Goal: Task Accomplishment & Management: Manage account settings

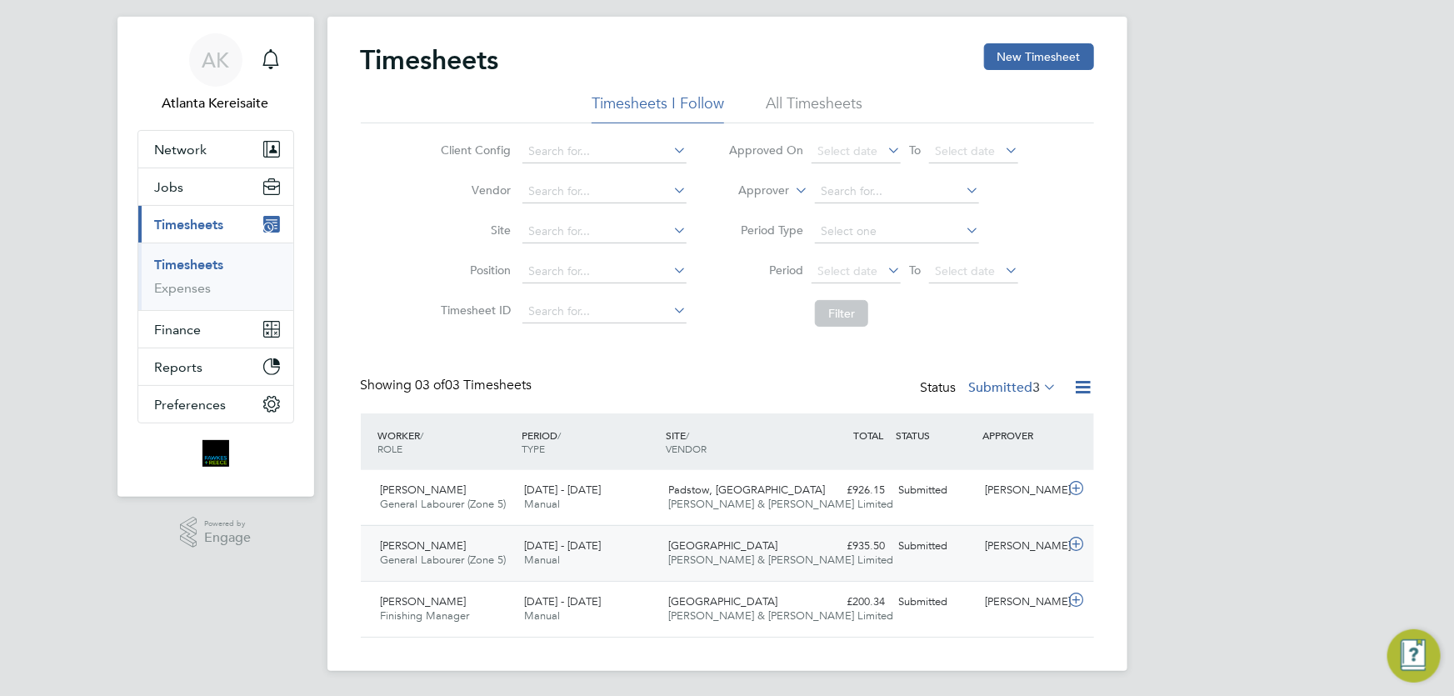
click at [973, 554] on div "Submitted" at bounding box center [935, 545] width 87 height 27
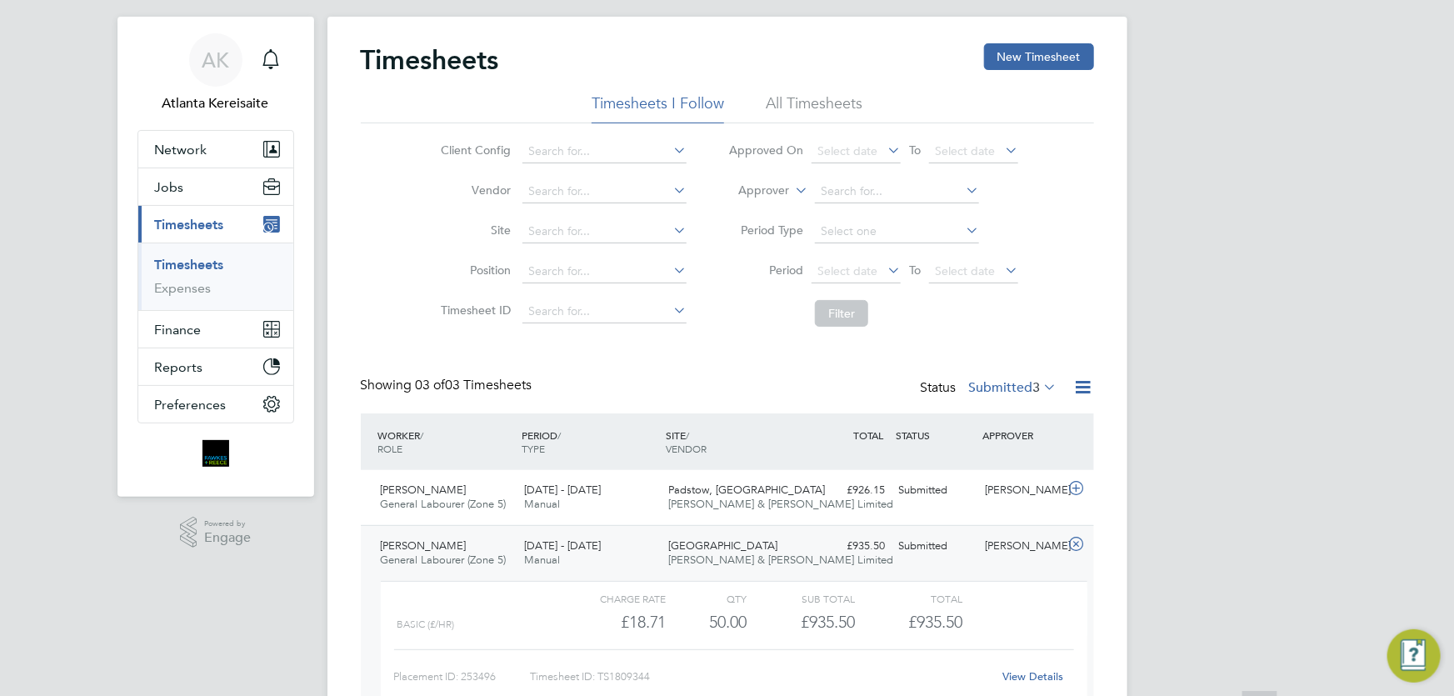
scroll to position [183, 0]
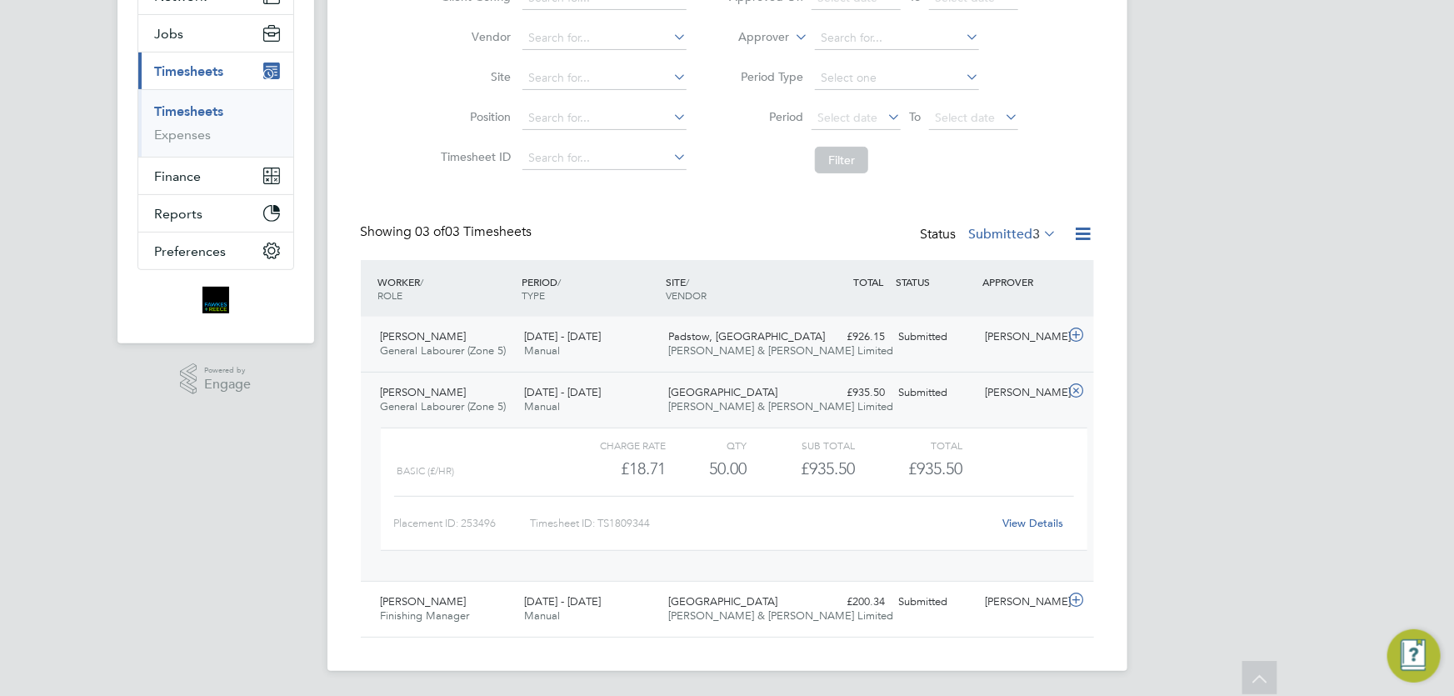
click at [875, 337] on div "£926.15 Submitted" at bounding box center [849, 336] width 87 height 27
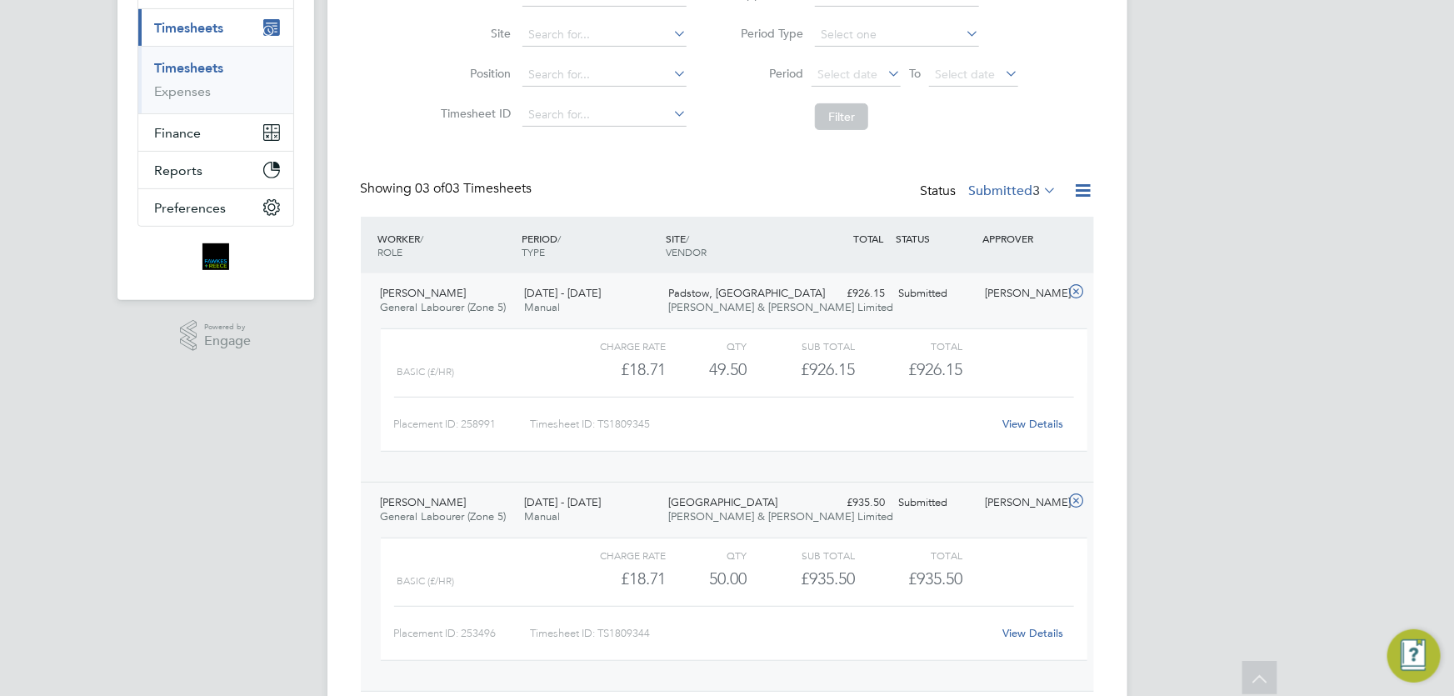
scroll to position [302, 0]
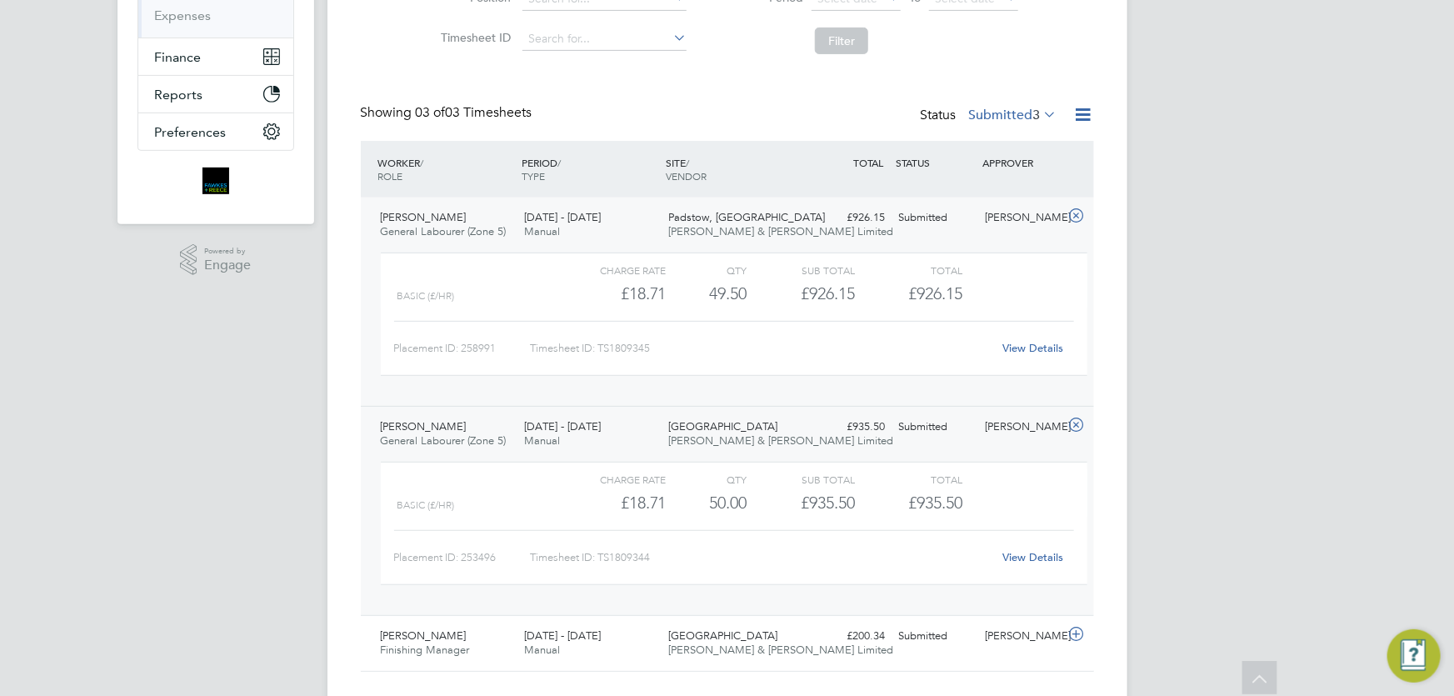
click at [1036, 344] on link "View Details" at bounding box center [1032, 348] width 61 height 14
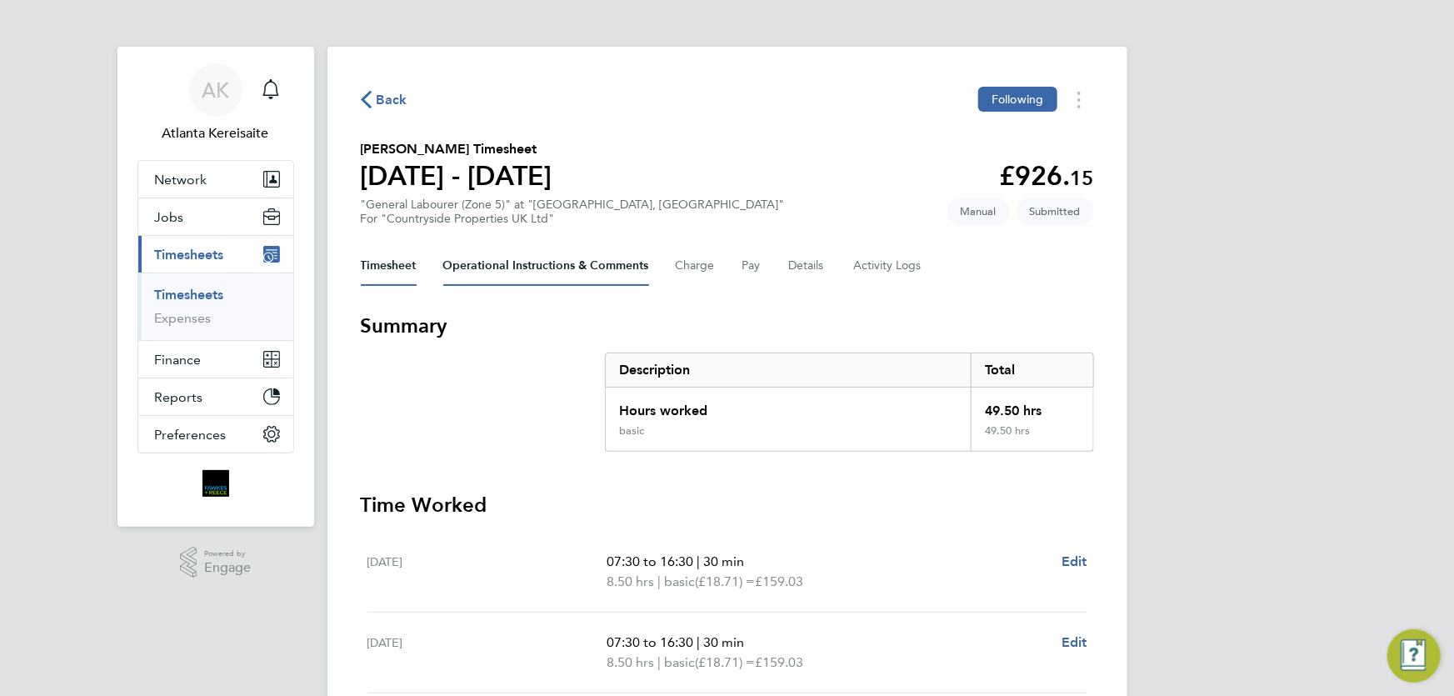
click at [542, 268] on Comments-tab "Operational Instructions & Comments" at bounding box center [546, 266] width 206 height 40
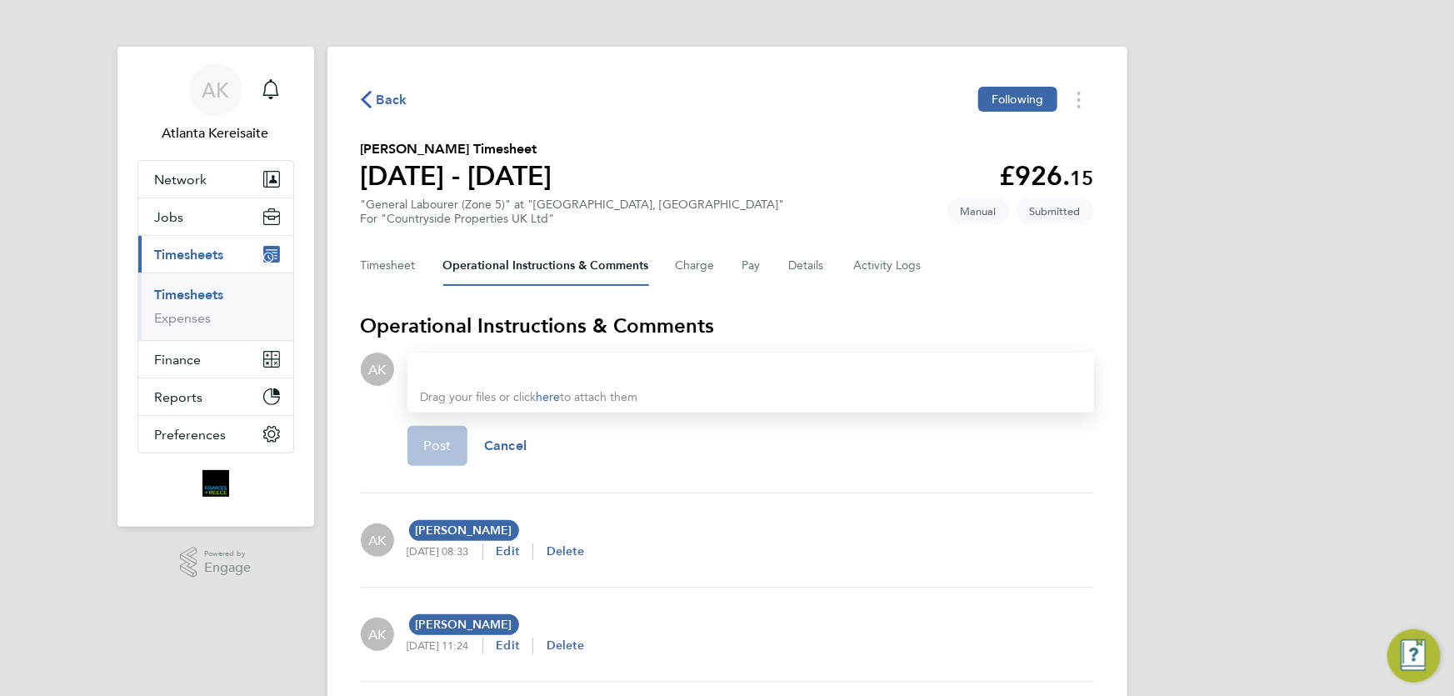
click at [492, 371] on div at bounding box center [751, 369] width 660 height 20
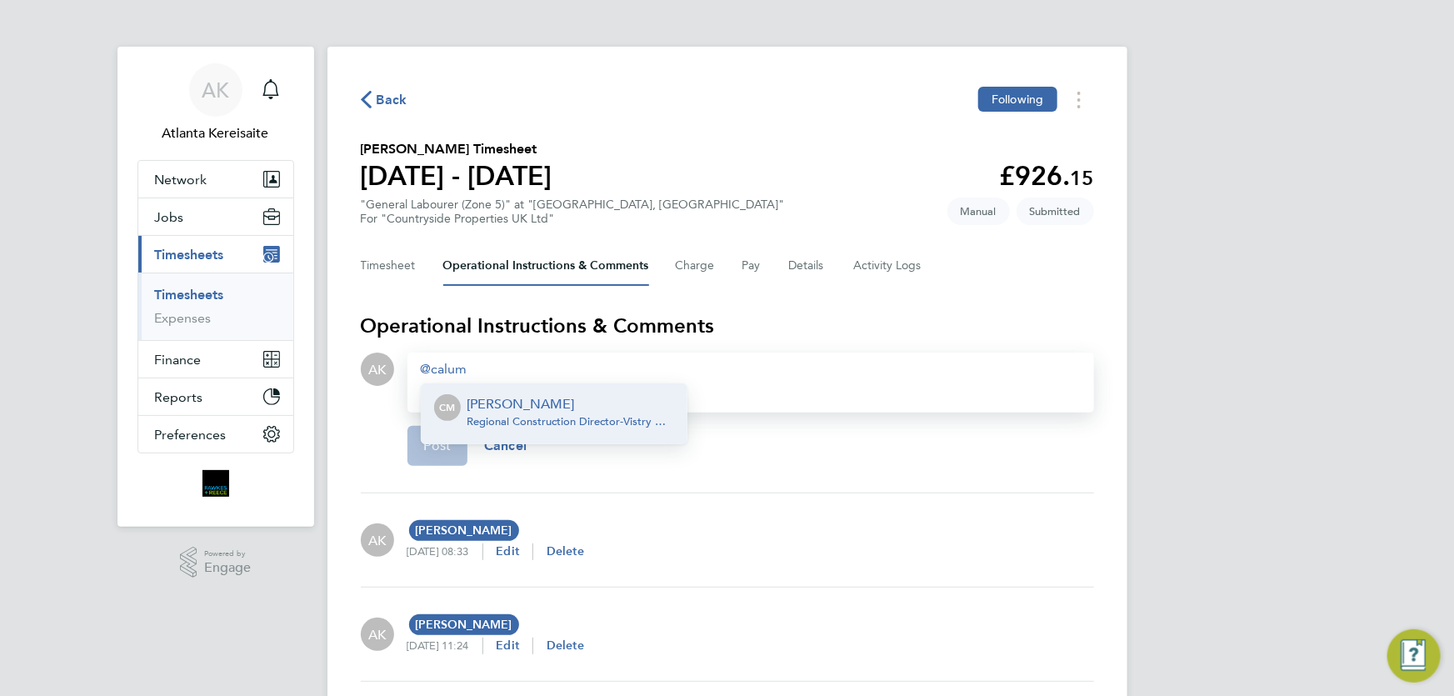
click at [514, 402] on p "[PERSON_NAME]" at bounding box center [570, 404] width 207 height 20
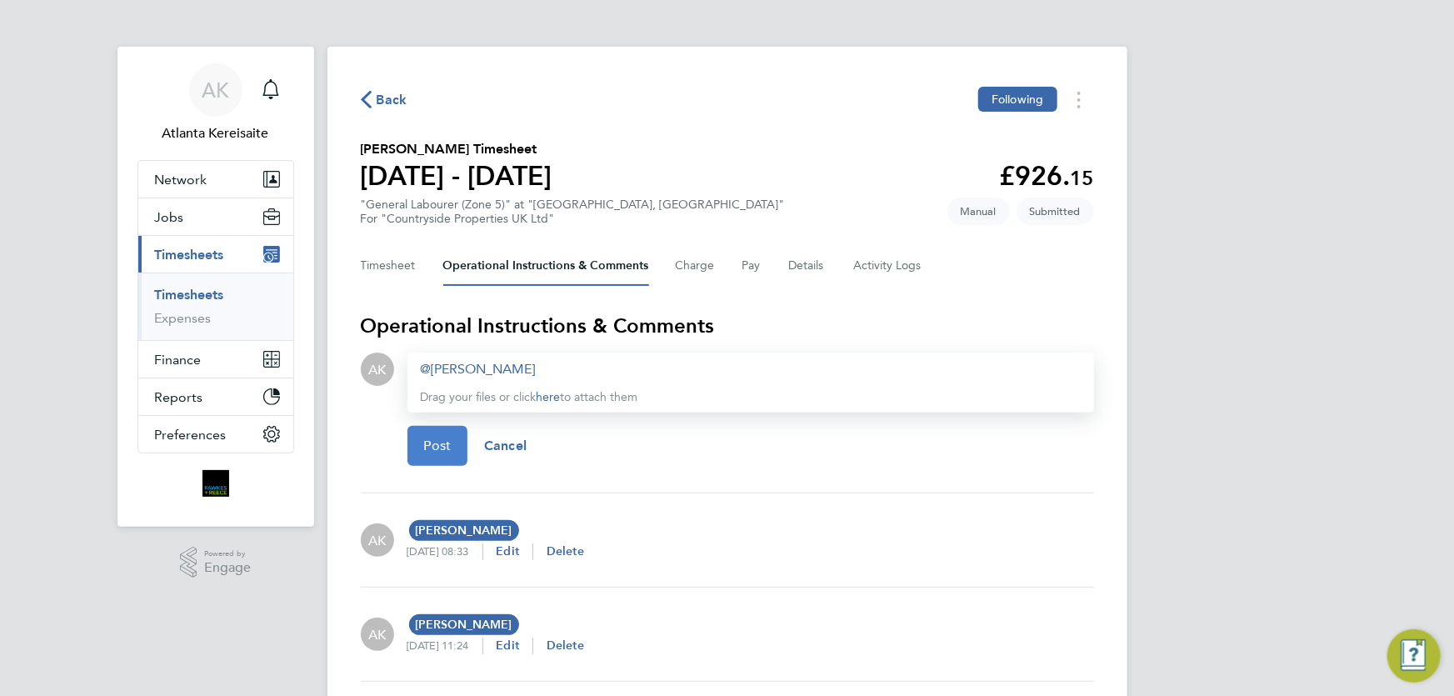
click at [437, 449] on span "Post" at bounding box center [437, 445] width 27 height 17
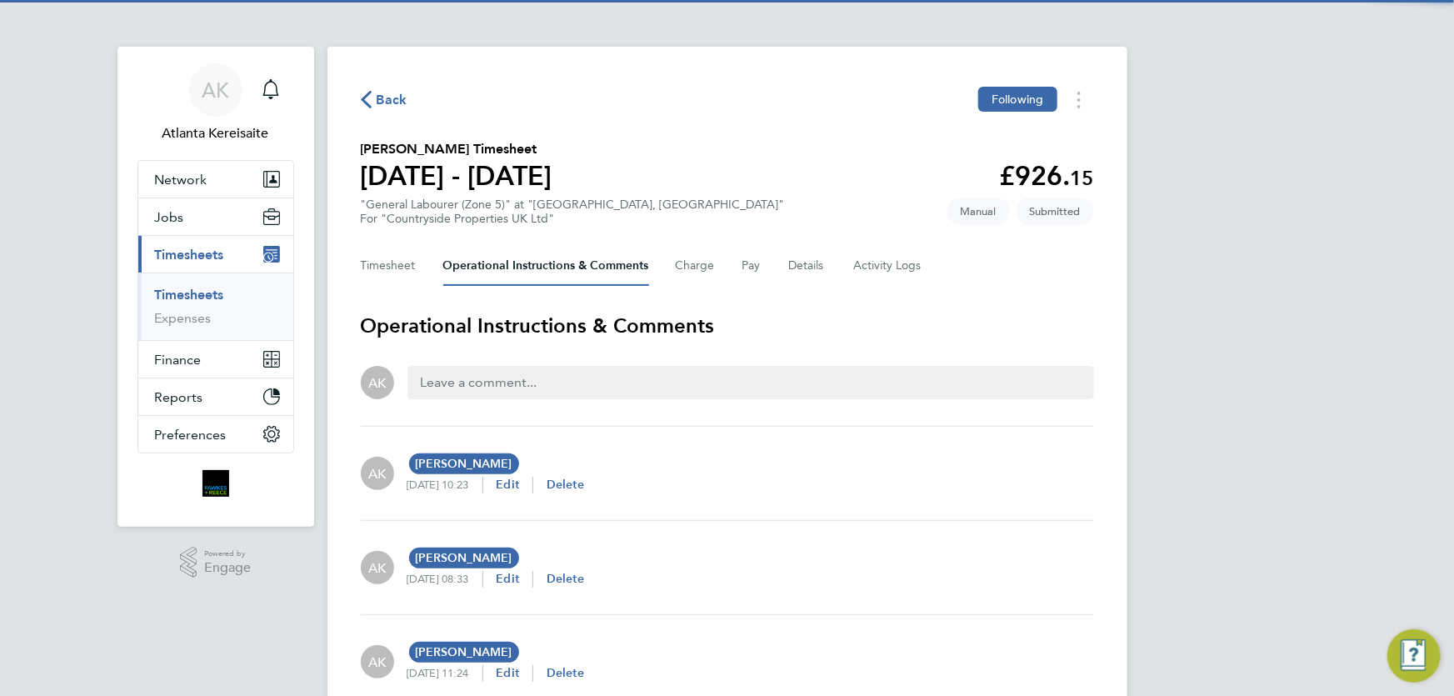
click at [820, 467] on div "AK Calum Madden CM Calum Madden Vistry Group Plc calum.madden@vistry.co.uk 28 A…" at bounding box center [727, 473] width 733 height 67
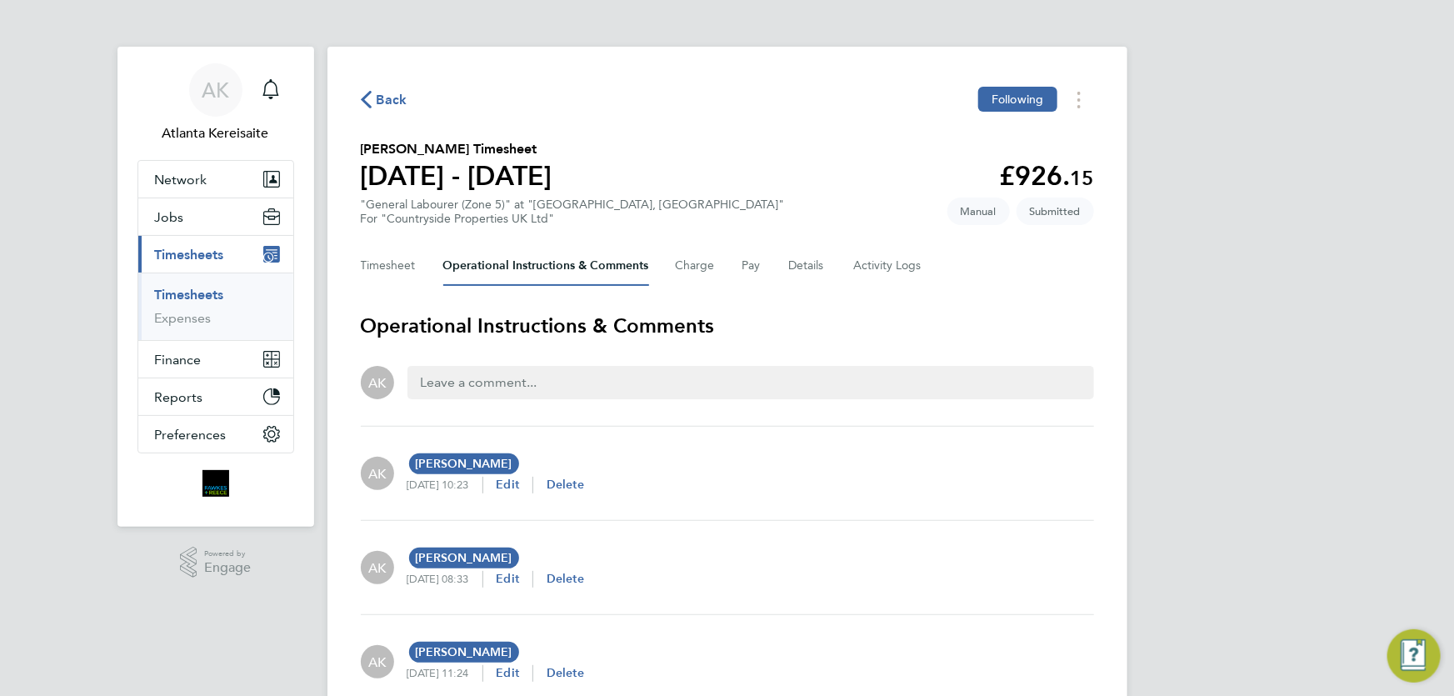
click at [582, 83] on div "Back Following Barry Campbell's Timesheet 18 - 24 Aug 2025 £926. 15 "General La…" at bounding box center [727, 445] width 800 height 796
click at [374, 99] on span "Back" at bounding box center [384, 99] width 47 height 16
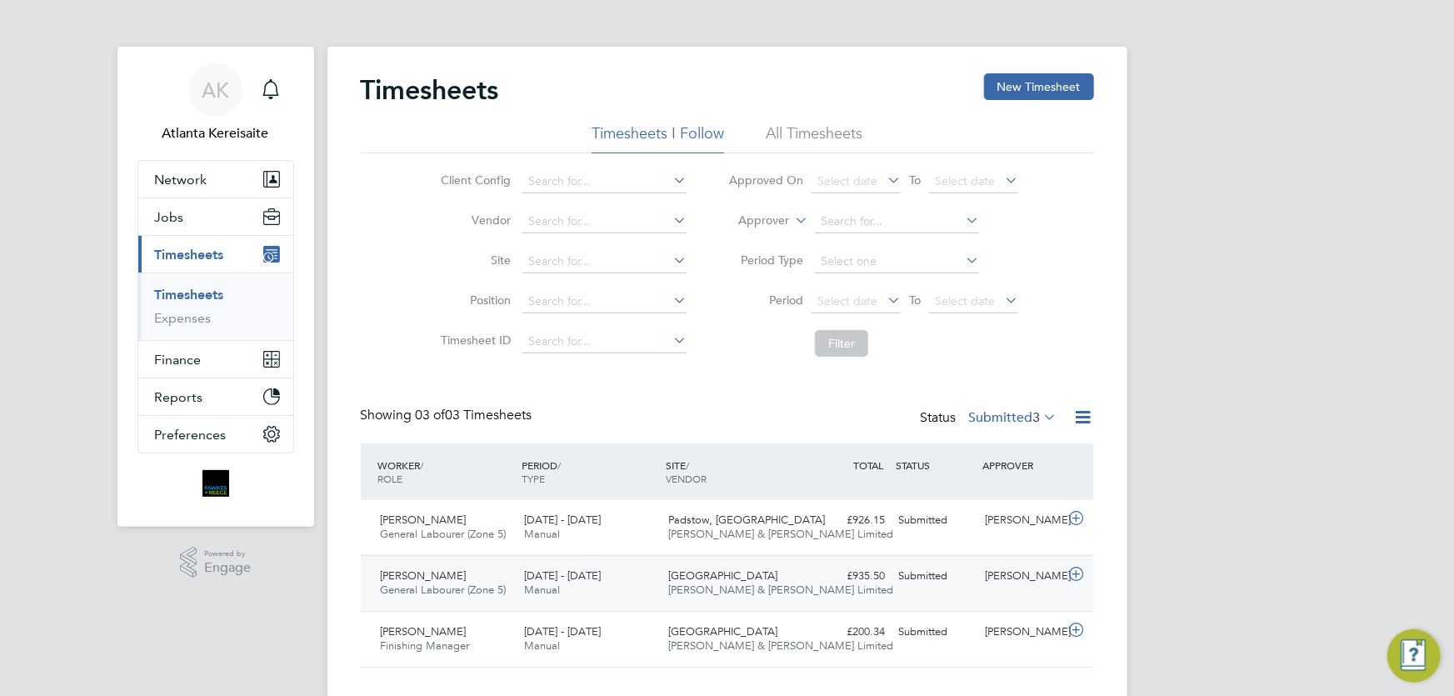
scroll to position [30, 0]
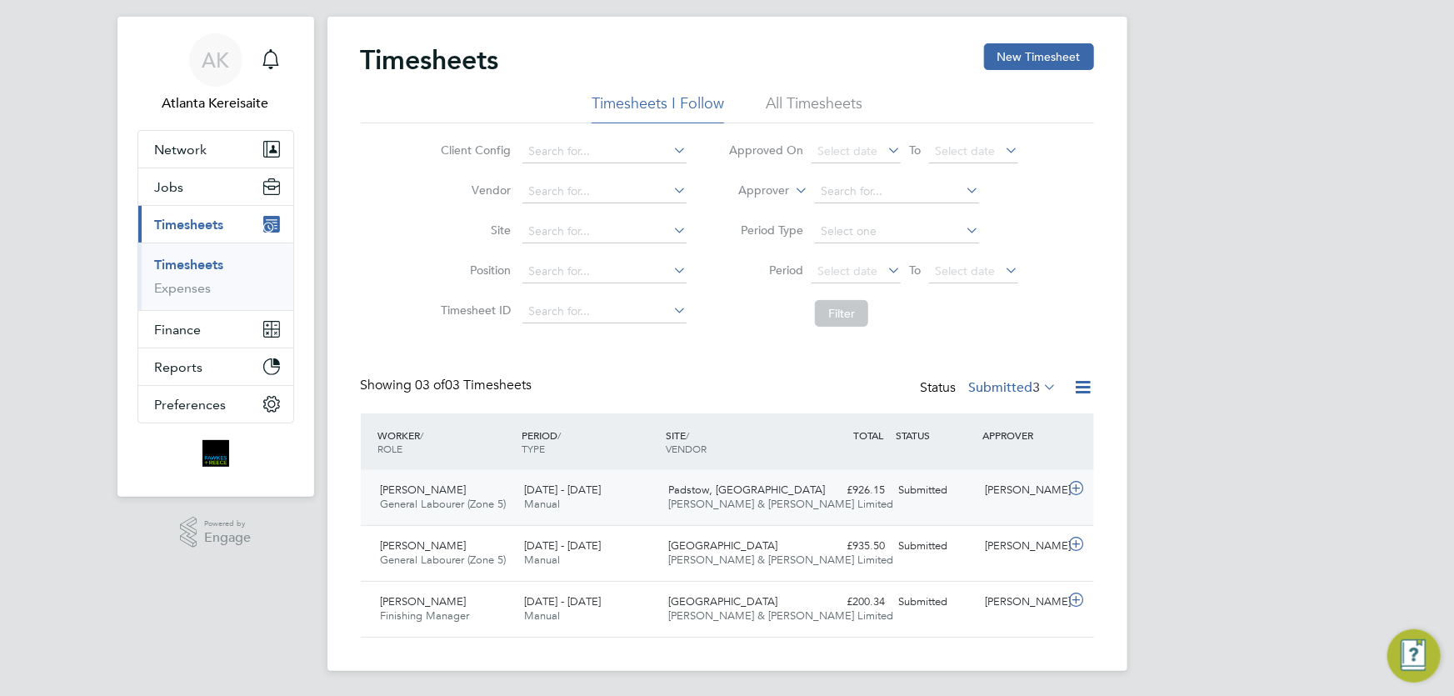
click at [813, 492] on div "£926.15 Submitted" at bounding box center [849, 490] width 87 height 27
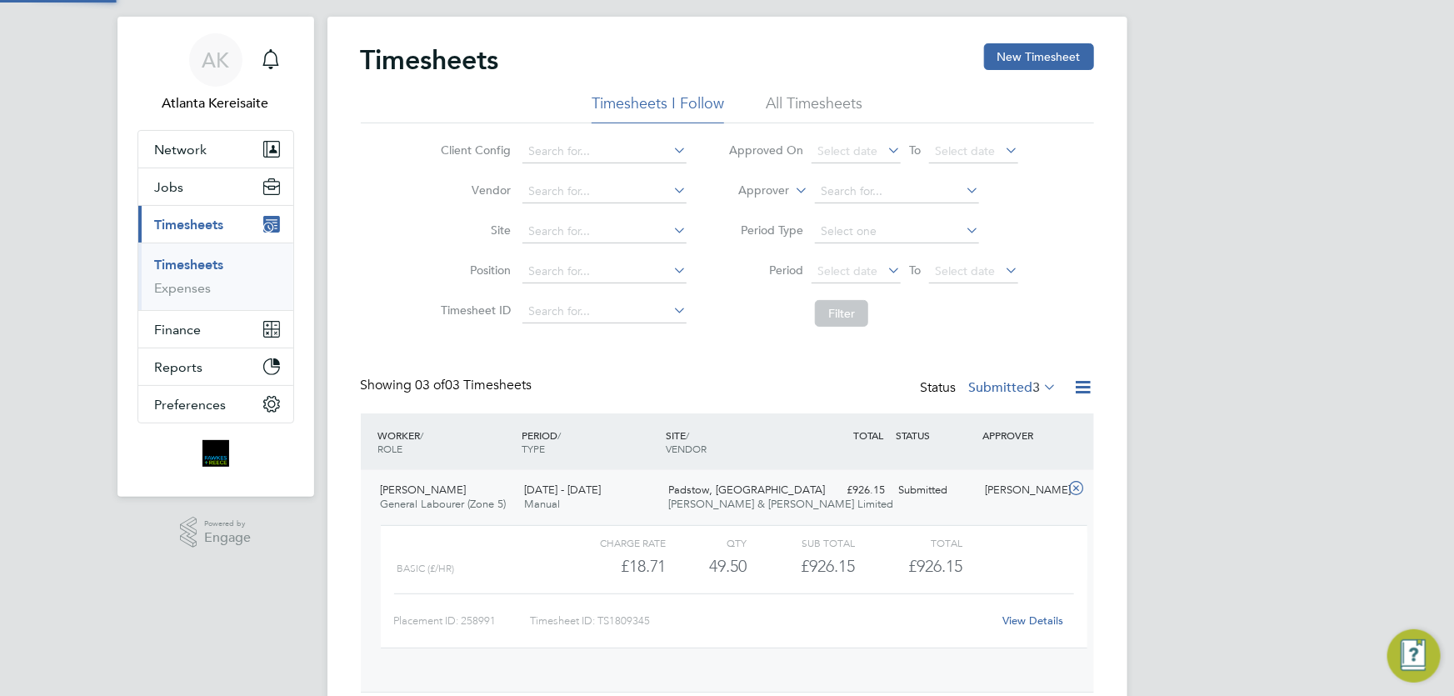
scroll to position [28, 162]
click at [836, 362] on div "Timesheets New Timesheet Timesheets I Follow All Timesheets Client Config Vendo…" at bounding box center [727, 416] width 733 height 747
click at [1031, 618] on link "View Details" at bounding box center [1032, 620] width 61 height 14
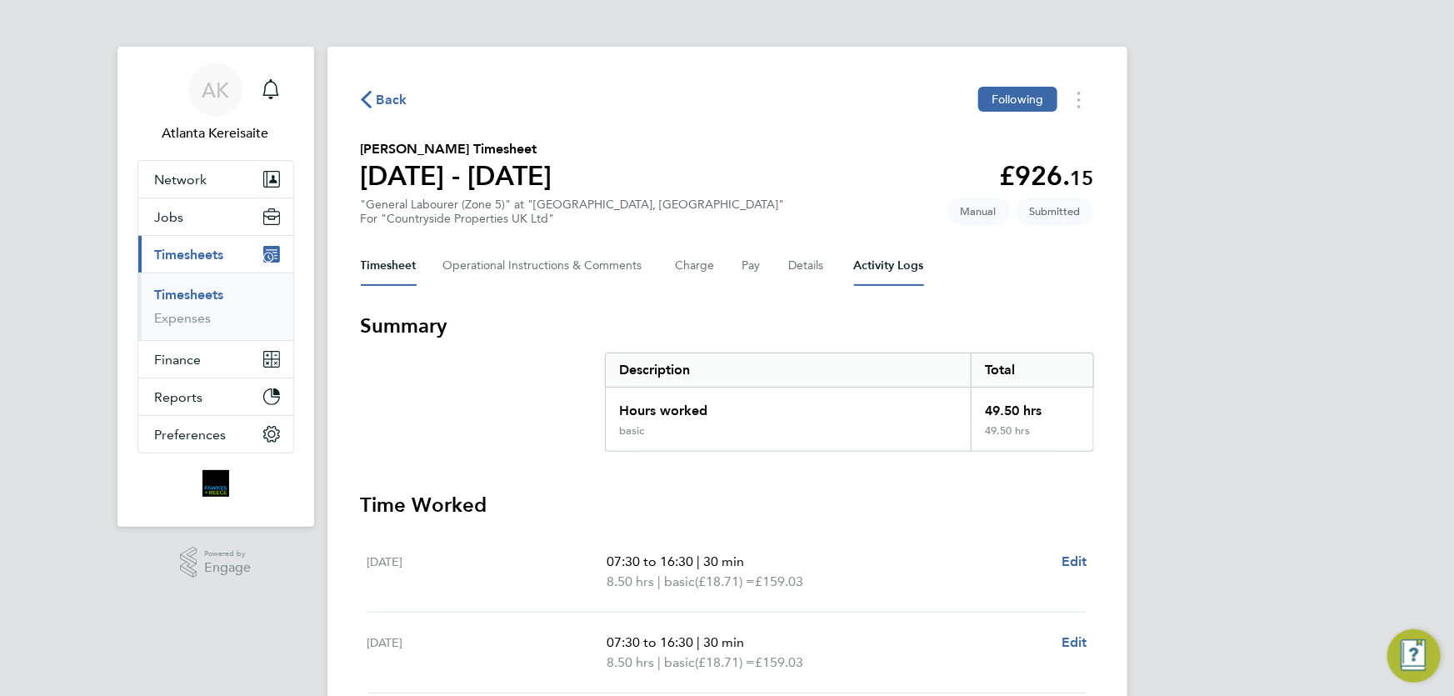
click at [881, 282] on Logs-tab "Activity Logs" at bounding box center [889, 266] width 70 height 40
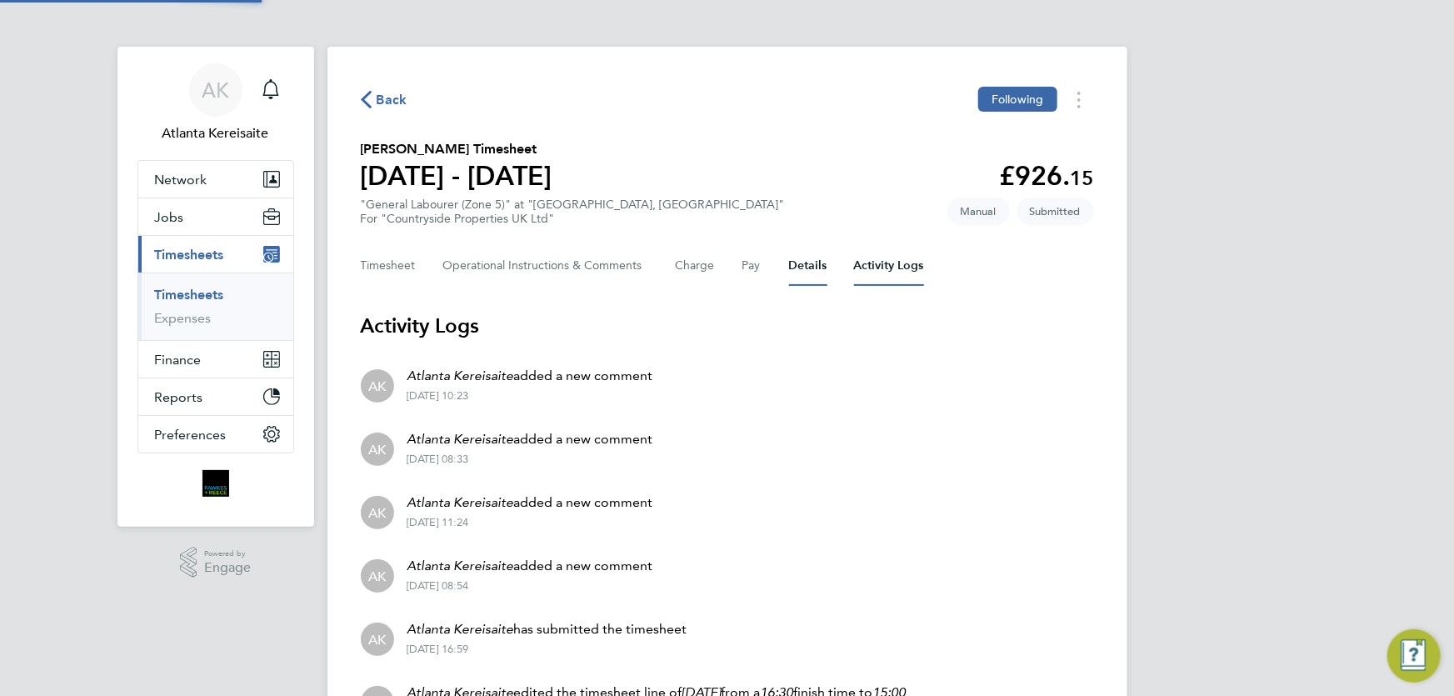
drag, startPoint x: 810, startPoint y: 273, endPoint x: 820, endPoint y: 273, distance: 10.0
click at [808, 273] on button "Details" at bounding box center [808, 266] width 38 height 40
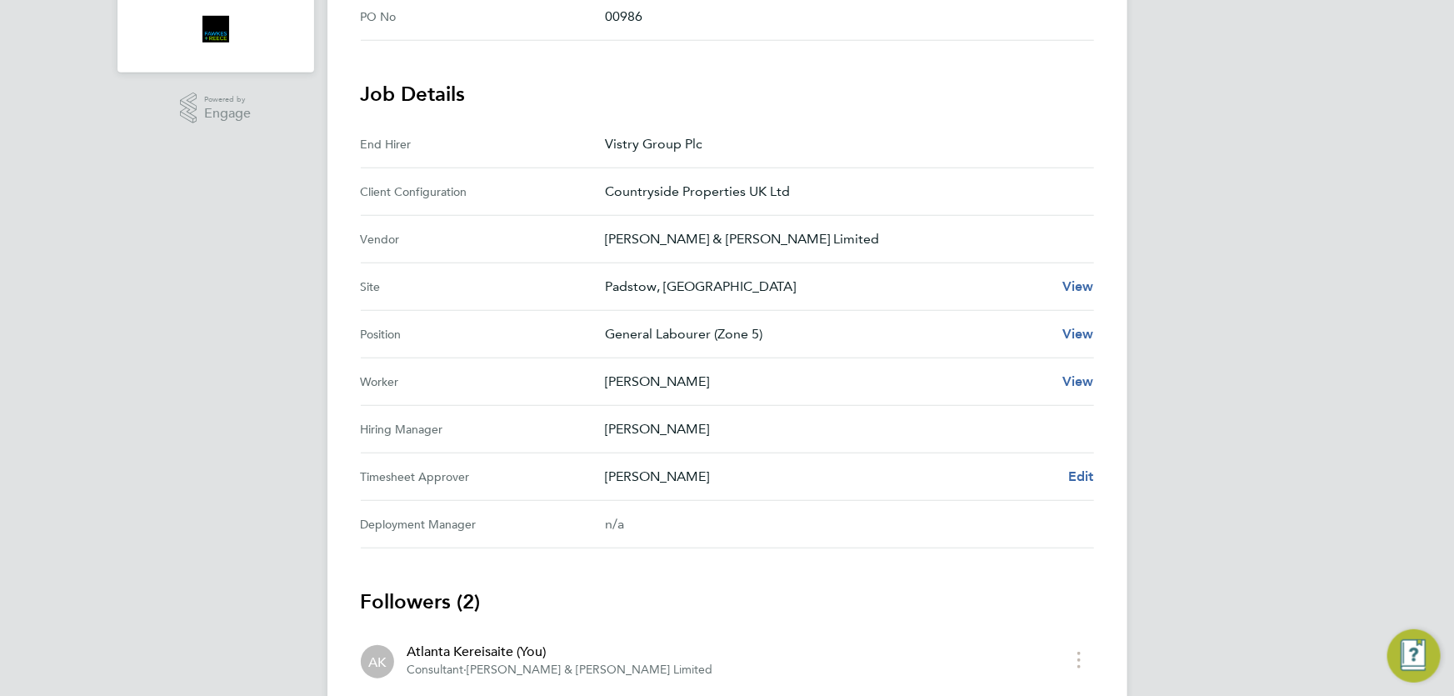
scroll to position [625, 0]
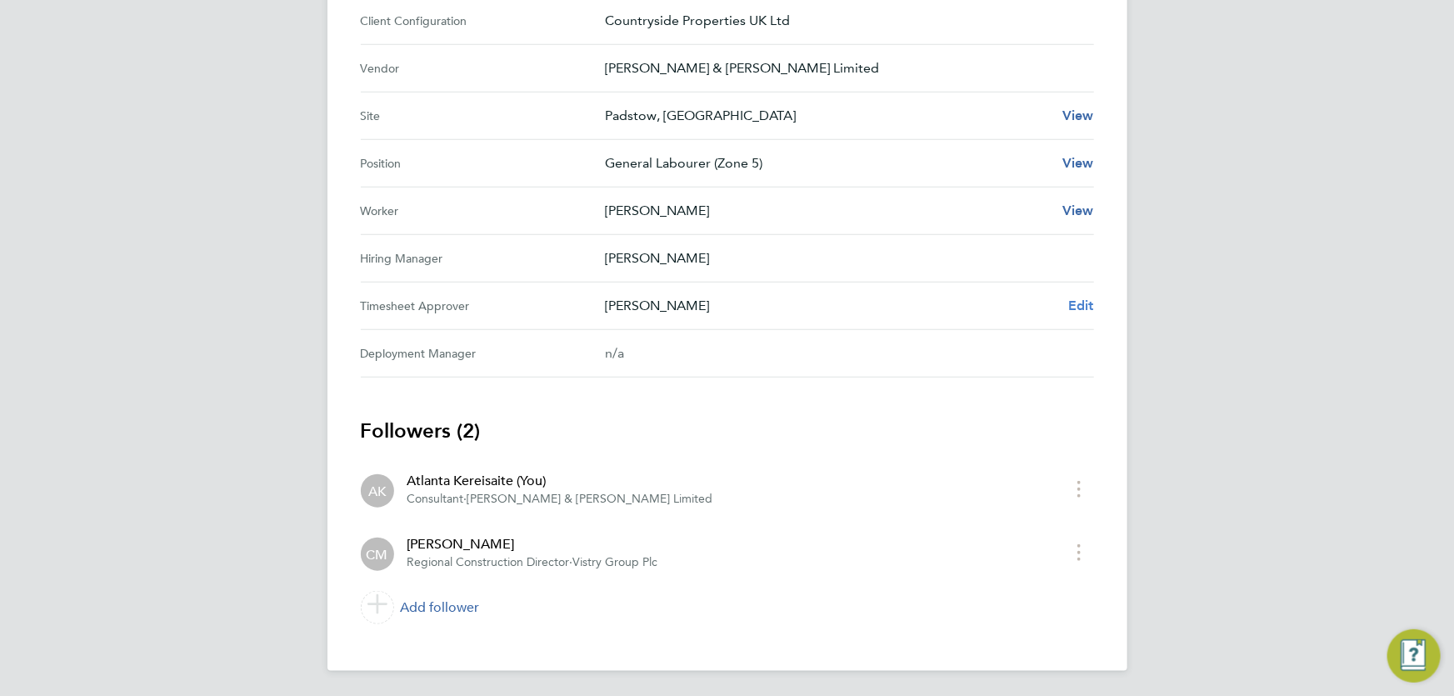
click at [1075, 305] on span "Edit" at bounding box center [1081, 305] width 26 height 16
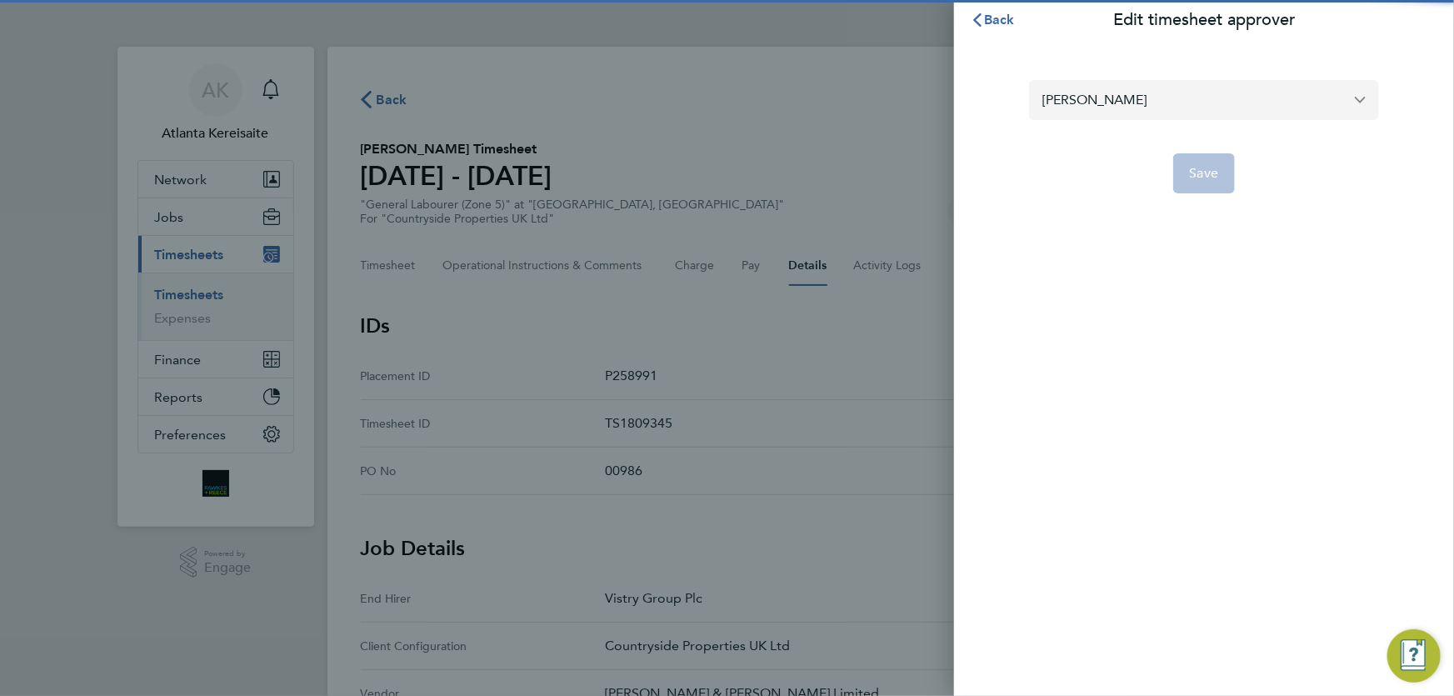
click at [1171, 106] on input "[PERSON_NAME]" at bounding box center [1204, 99] width 350 height 39
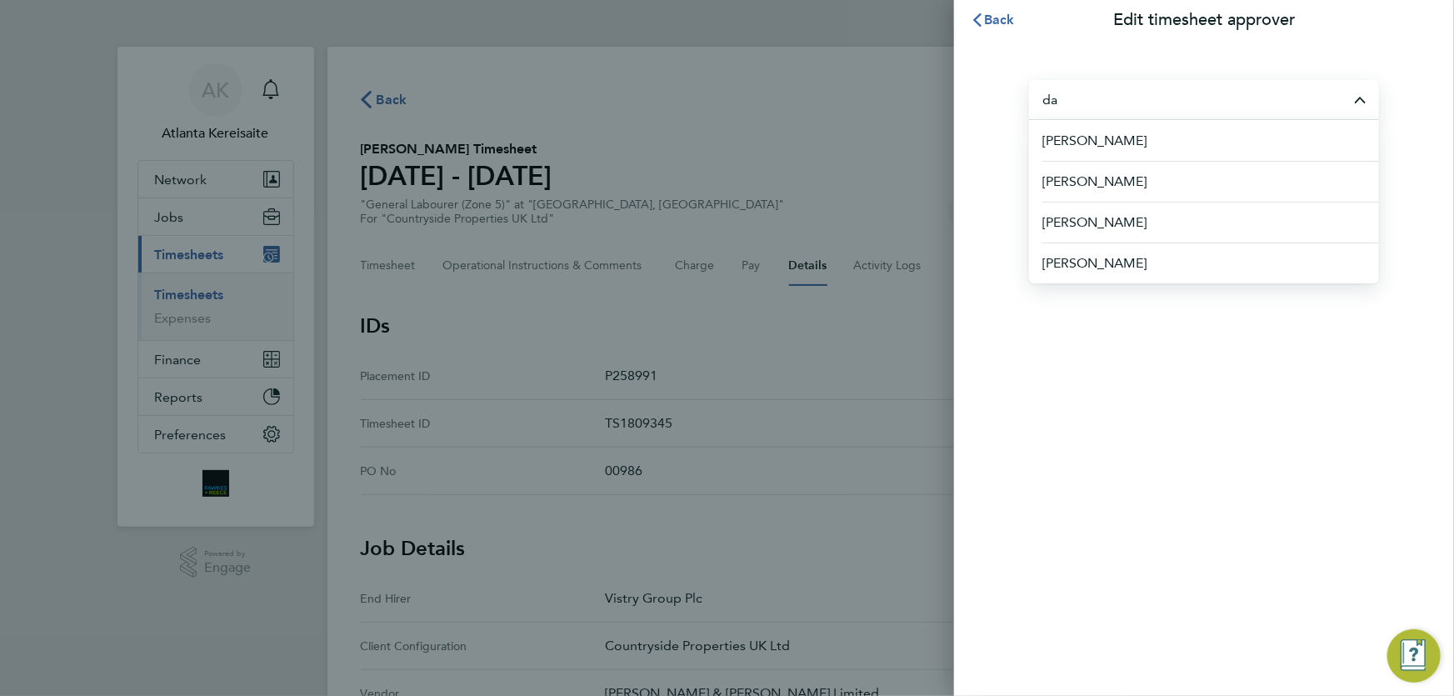
type input "d"
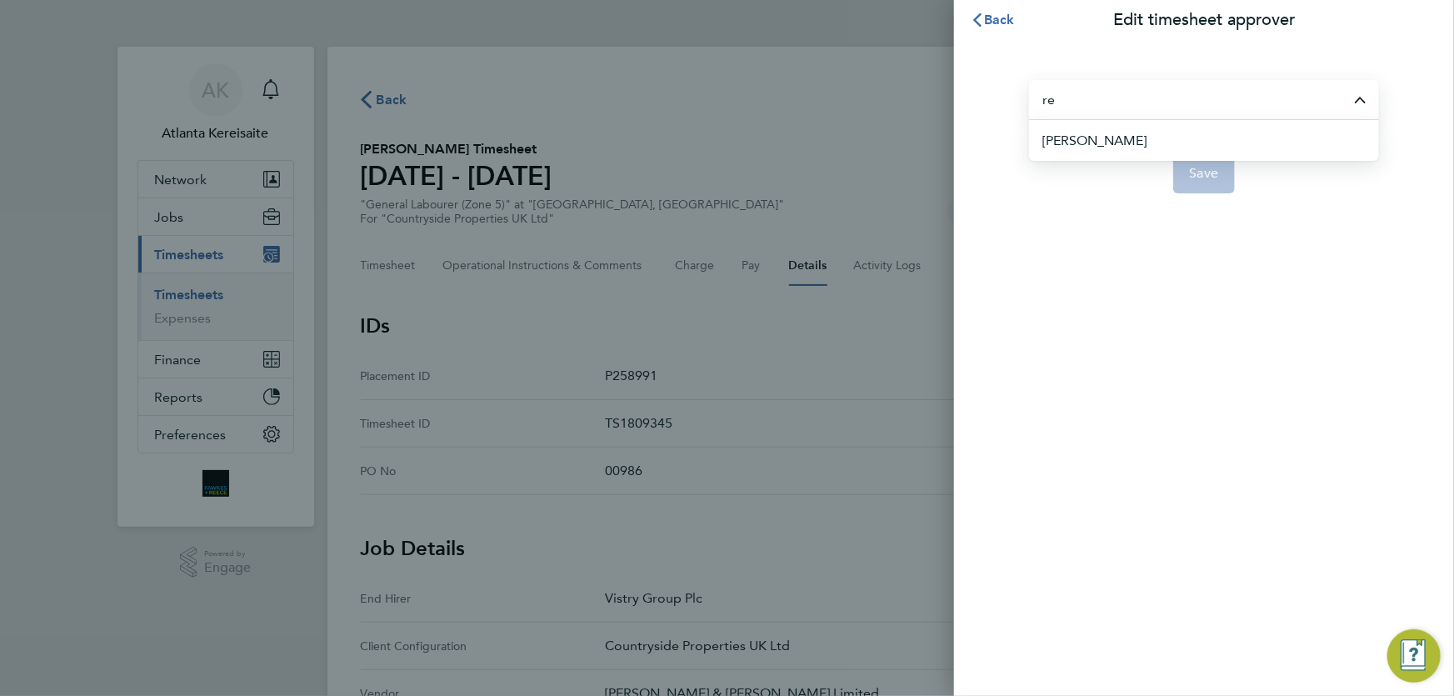
type input "r"
type input "d"
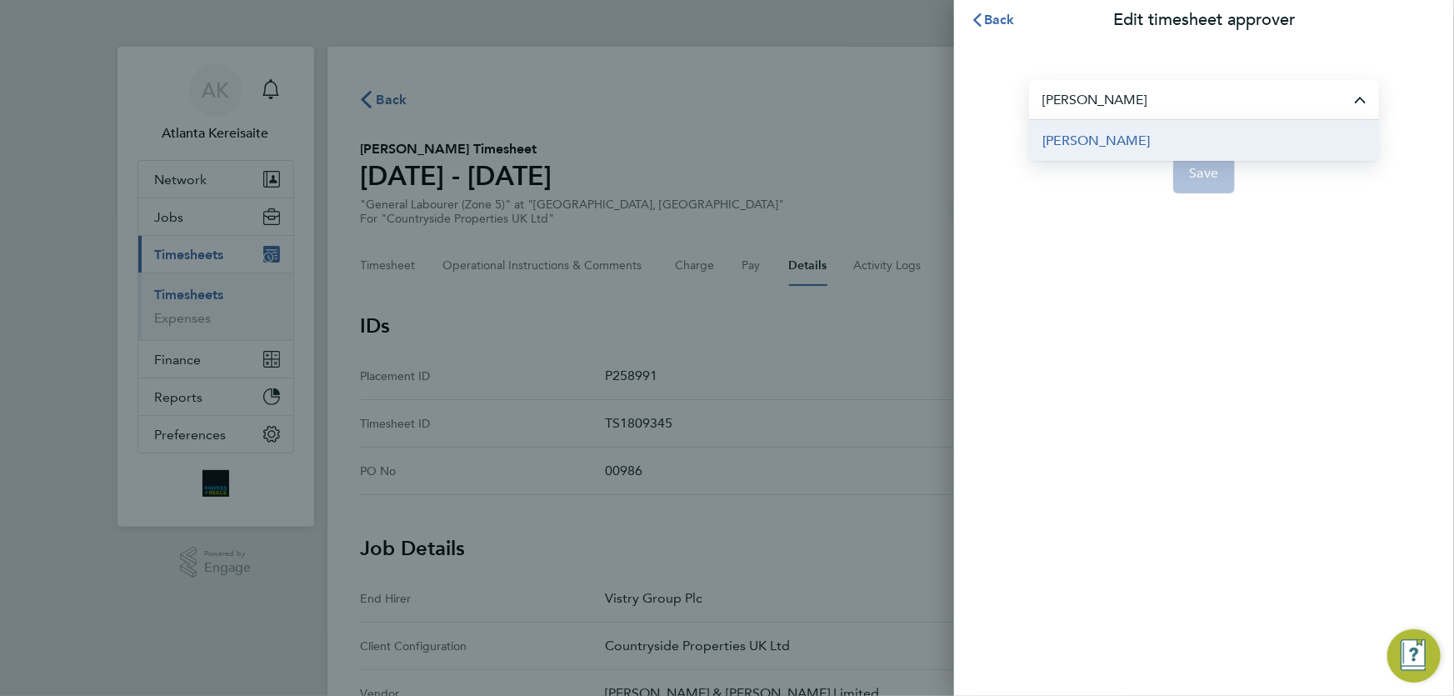
click at [1131, 146] on li "James Archer" at bounding box center [1204, 140] width 350 height 41
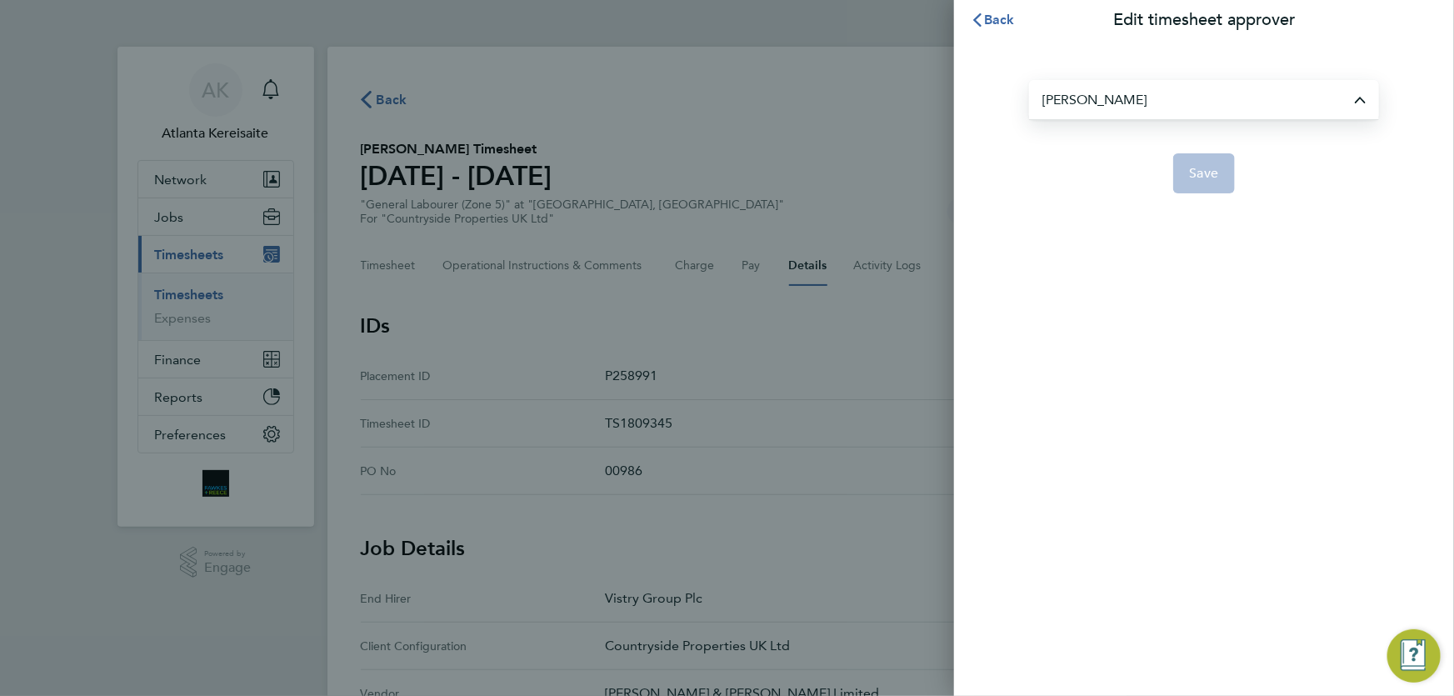
type input "James Archer"
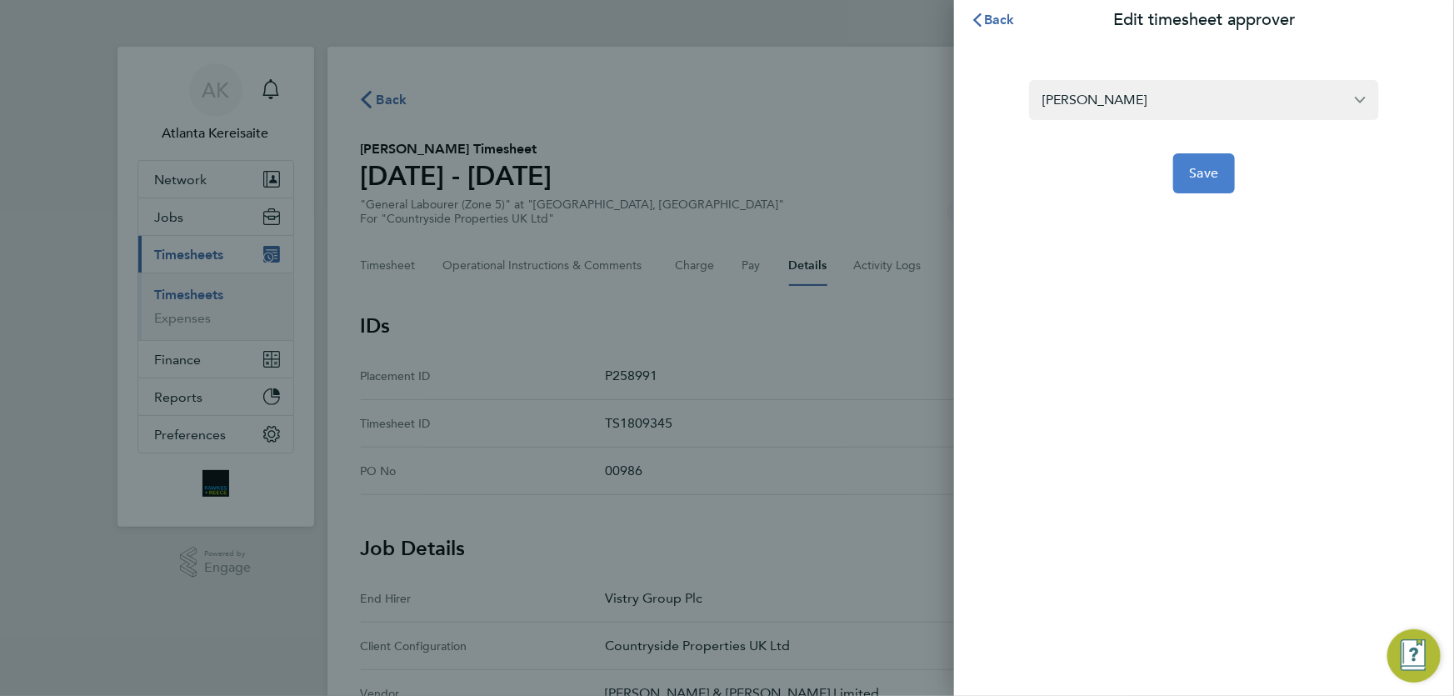
click at [1213, 172] on span "Save" at bounding box center [1204, 173] width 29 height 17
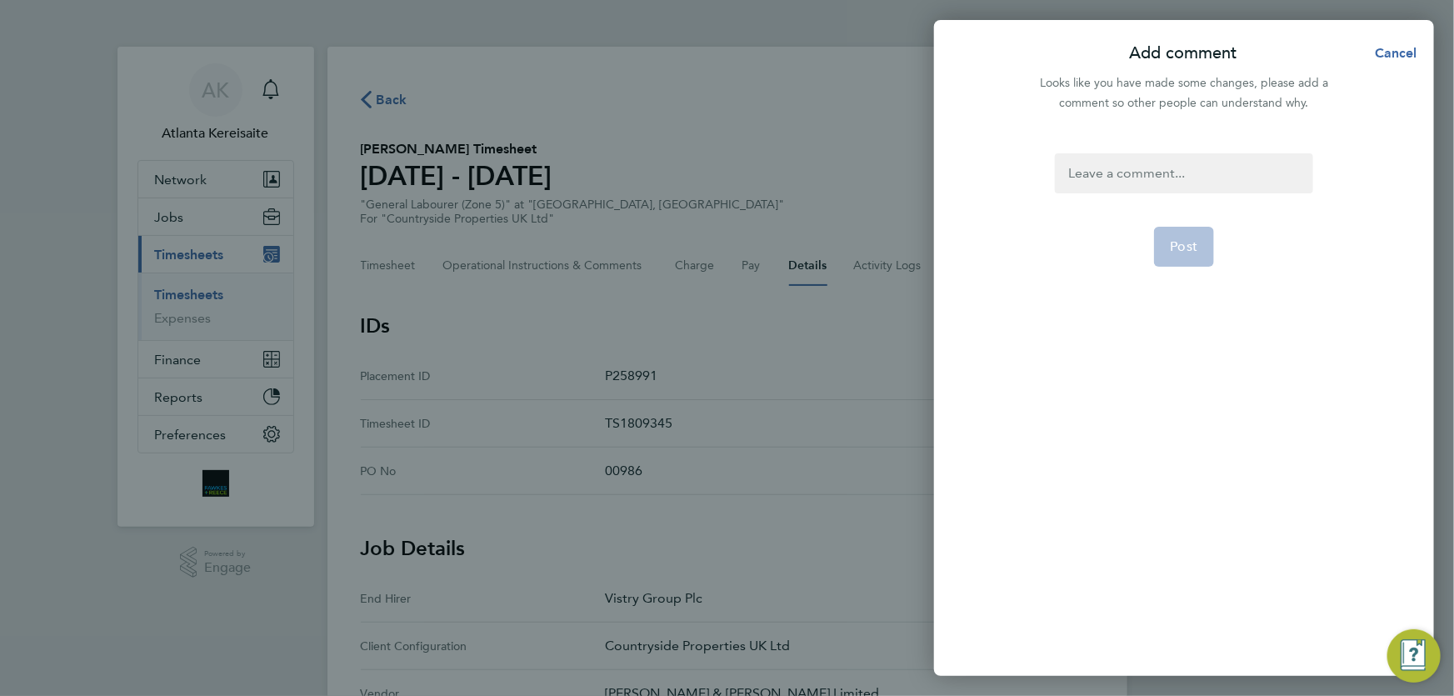
click at [1153, 173] on div at bounding box center [1183, 173] width 257 height 40
click at [1114, 175] on div at bounding box center [1183, 173] width 257 height 40
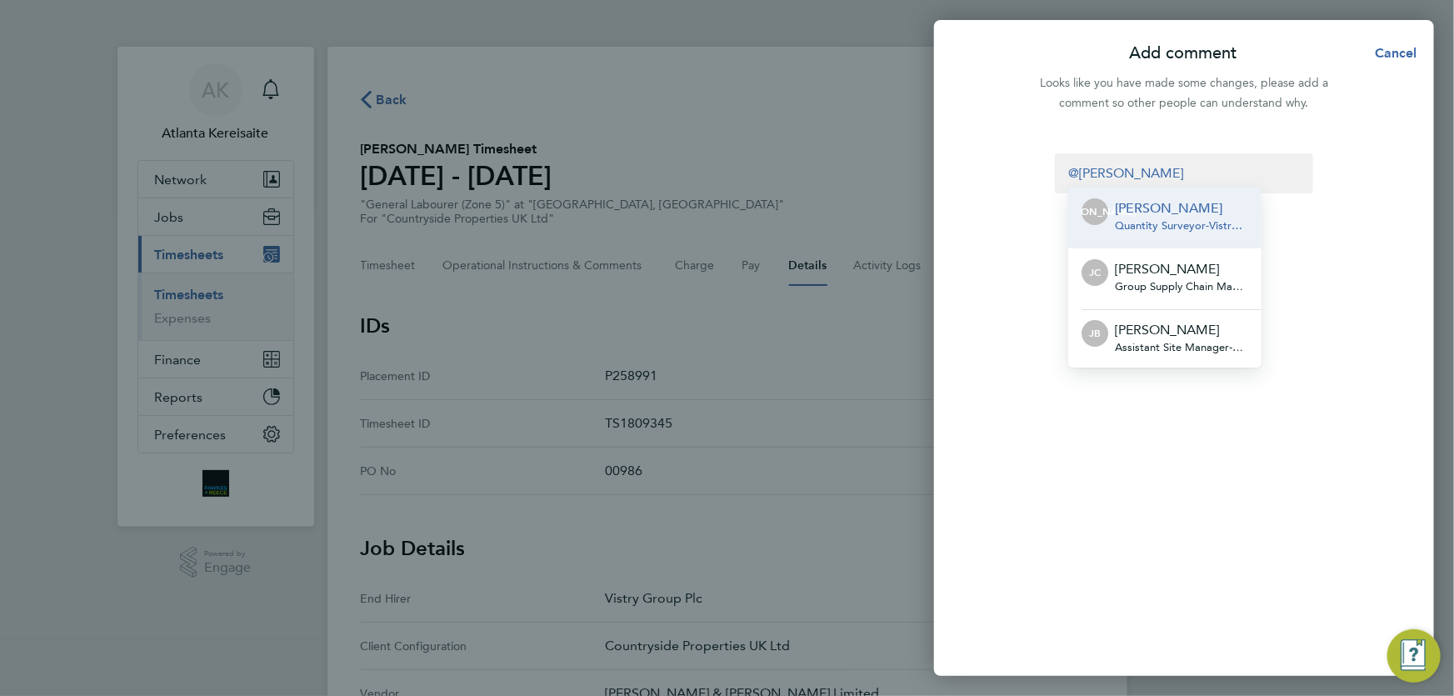
click at [1146, 222] on span "Quantity Surveyor - Vistry Group Plc" at bounding box center [1181, 225] width 133 height 13
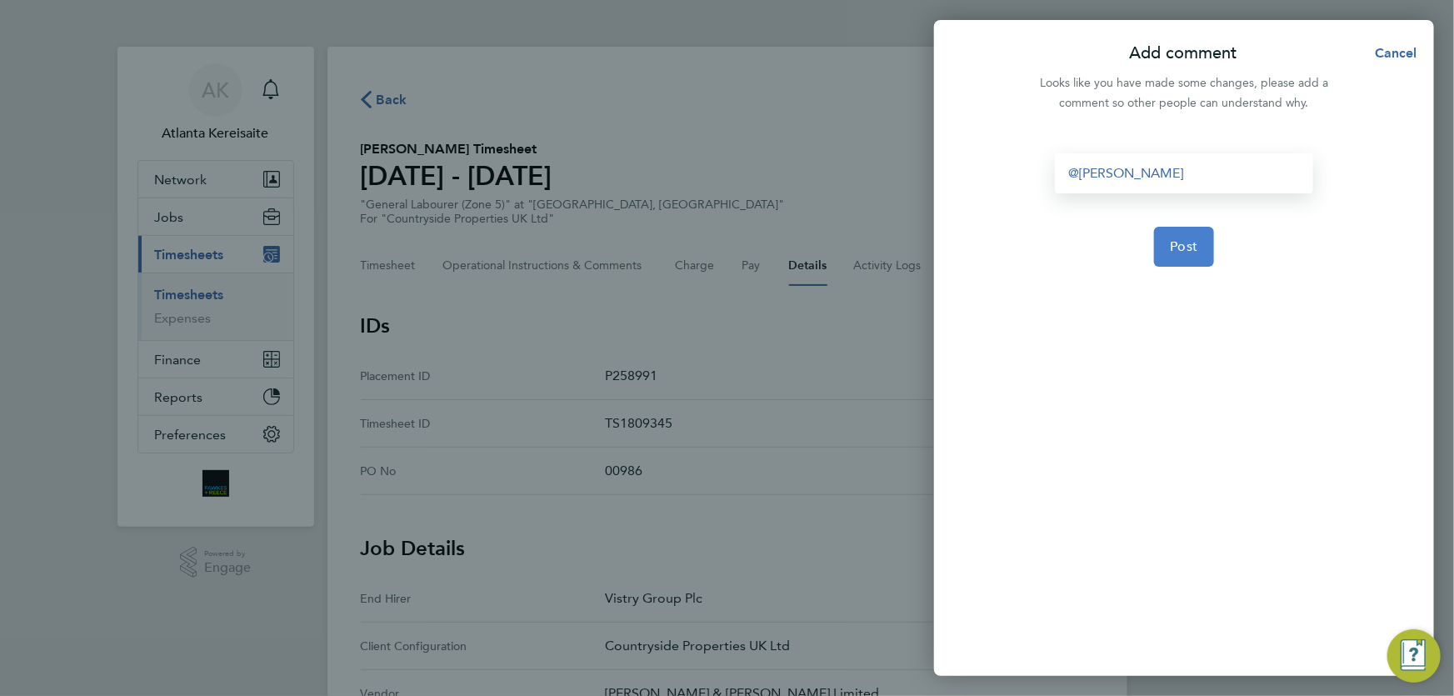
click at [1171, 242] on span "Post" at bounding box center [1184, 246] width 27 height 17
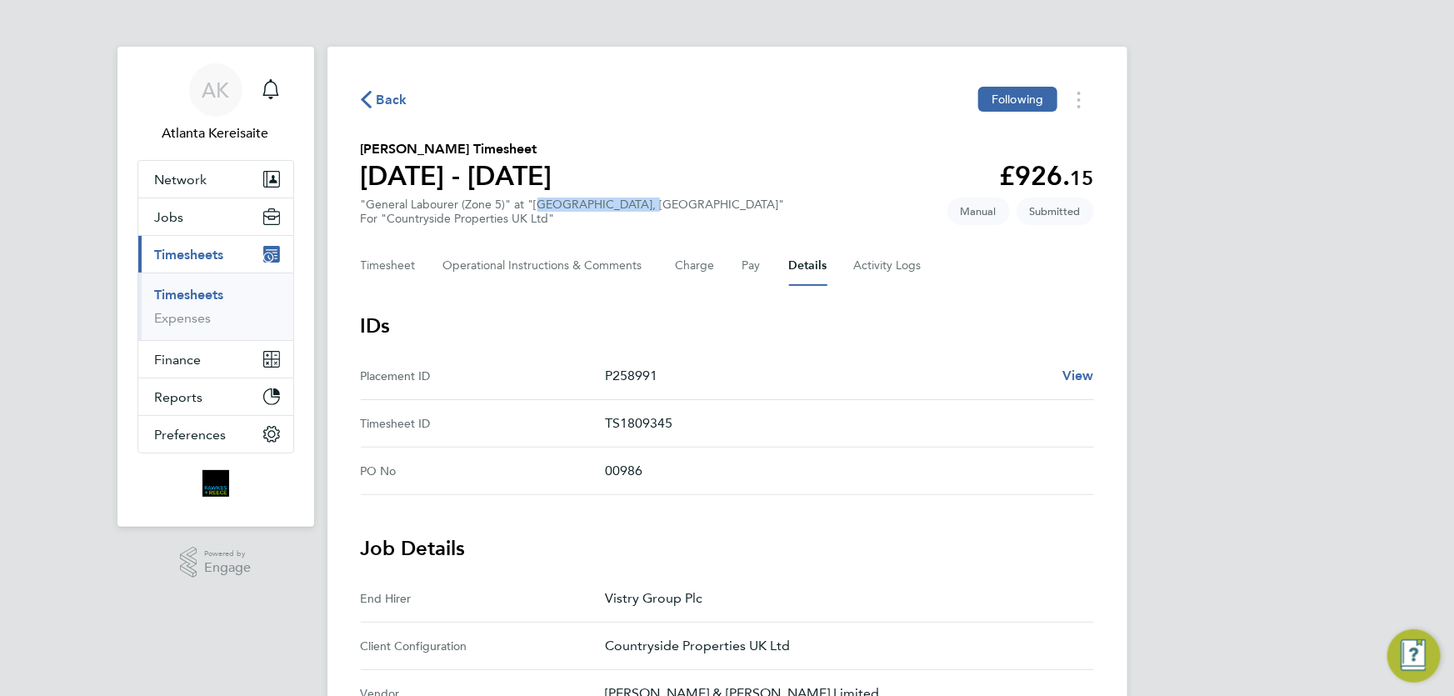
drag, startPoint x: 641, startPoint y: 203, endPoint x: 531, endPoint y: 206, distance: 110.0
click at [531, 206] on div ""General Labourer (Zone 5)" at "Padstow, Bestwood" For "Countryside Properties …" at bounding box center [573, 211] width 424 height 28
drag, startPoint x: 528, startPoint y: 203, endPoint x: 644, endPoint y: 208, distance: 115.9
click at [644, 208] on section "Barry Campbell's Timesheet 18 - 24 Aug 2025 £926. 15 "General Labourer (Zone 5)…" at bounding box center [727, 182] width 733 height 87
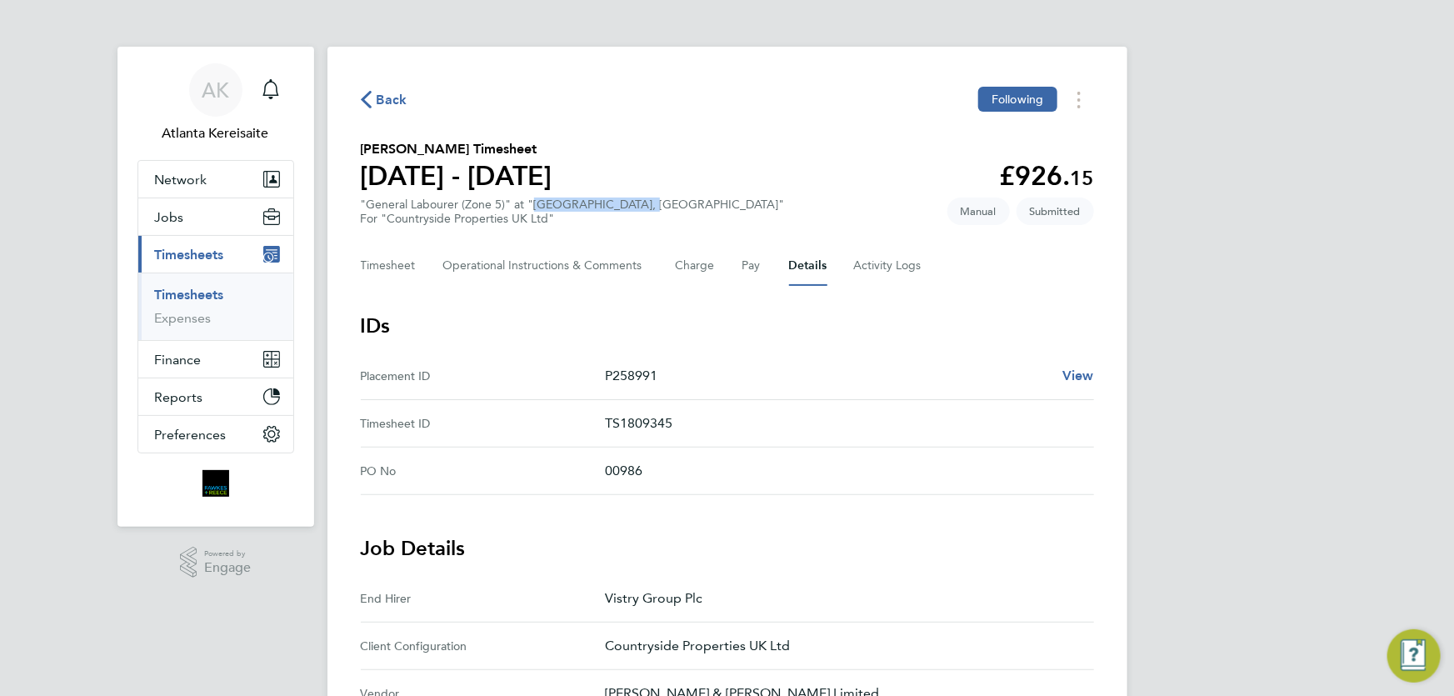
click at [634, 202] on div ""General Labourer (Zone 5)" at "Padstow, Bestwood" For "Countryside Properties …" at bounding box center [573, 211] width 424 height 28
